Goal: Navigation & Orientation: Find specific page/section

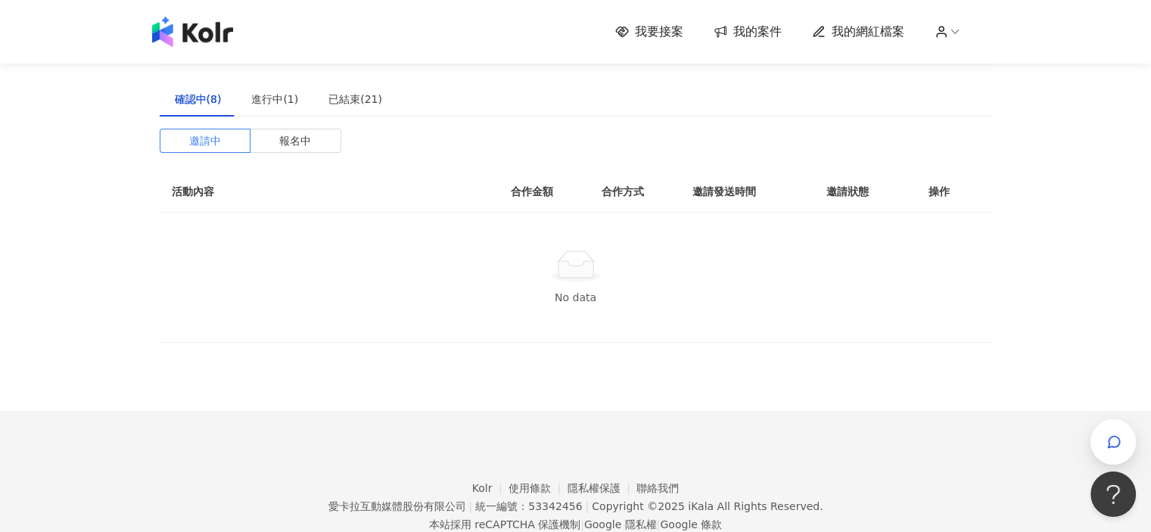
click at [655, 36] on span "我要接案" at bounding box center [659, 31] width 48 height 17
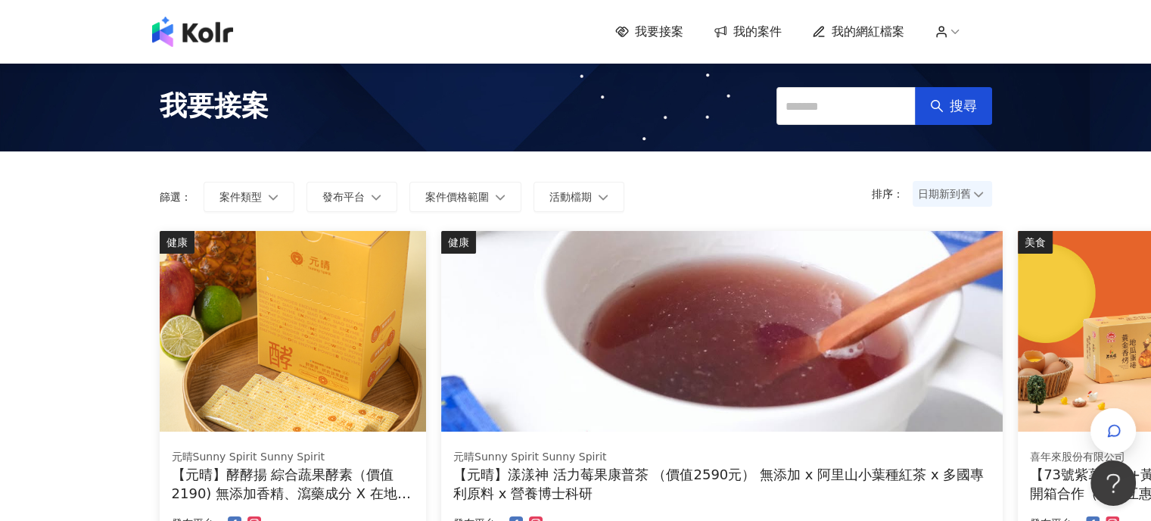
click at [775, 33] on span "我的案件" at bounding box center [757, 31] width 48 height 17
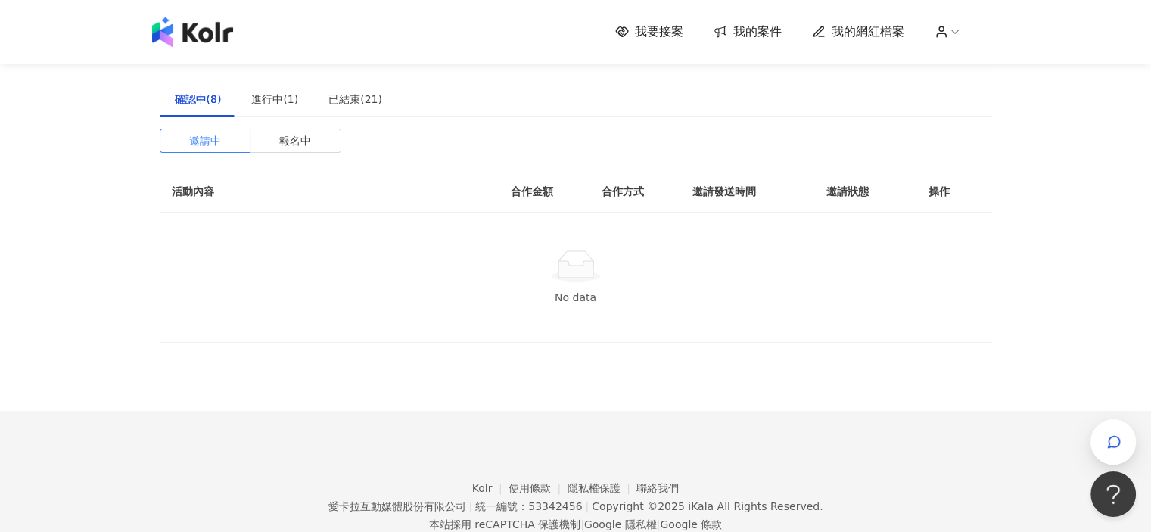
click at [888, 36] on span "我的網紅檔案" at bounding box center [868, 31] width 73 height 17
